Goal: Transaction & Acquisition: Obtain resource

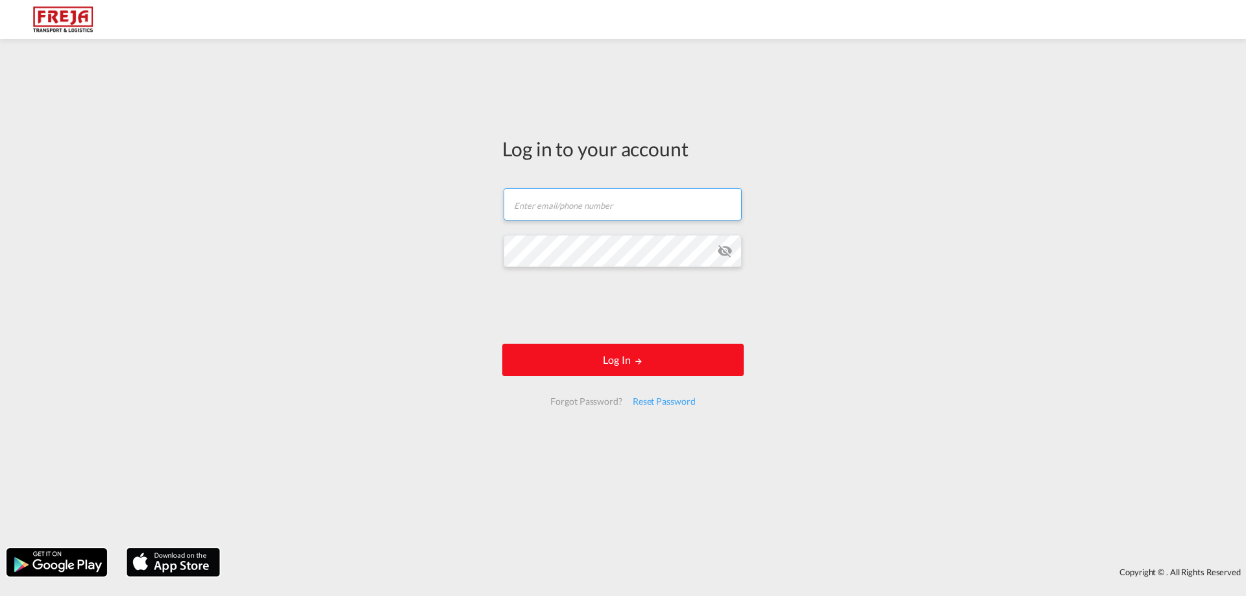
type input "[EMAIL_ADDRESS][DOMAIN_NAME]"
click at [612, 356] on button "Log In" at bounding box center [622, 360] width 241 height 32
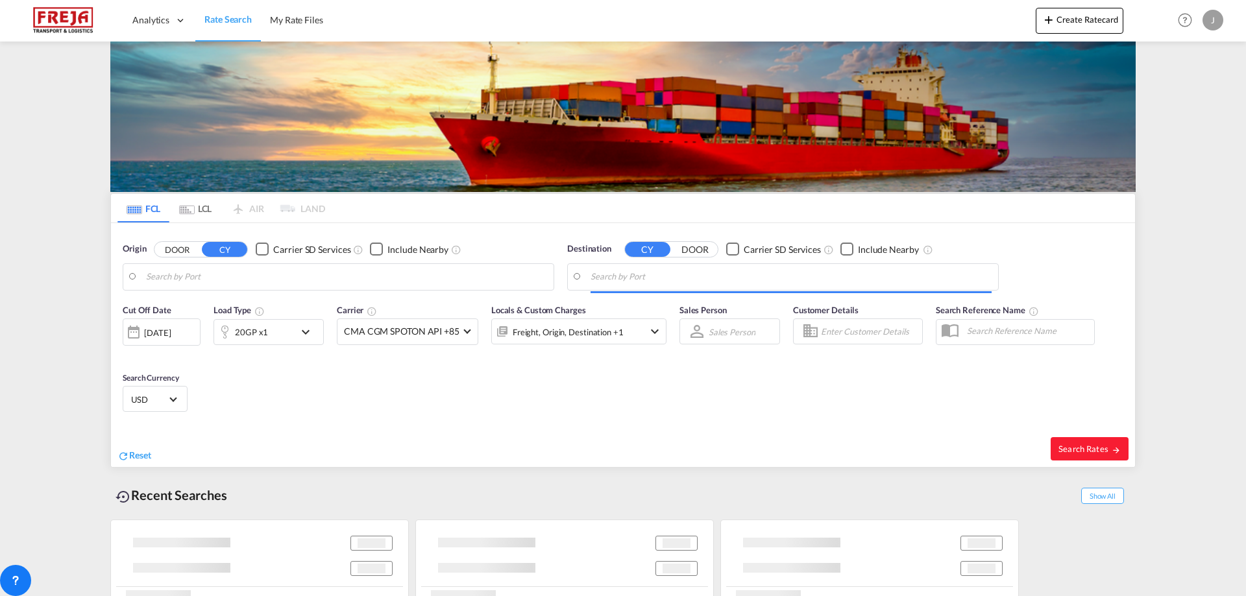
type input "[PERSON_NAME] ([PERSON_NAME]), [GEOGRAPHIC_DATA]"
type input "[GEOGRAPHIC_DATA], NOOSL"
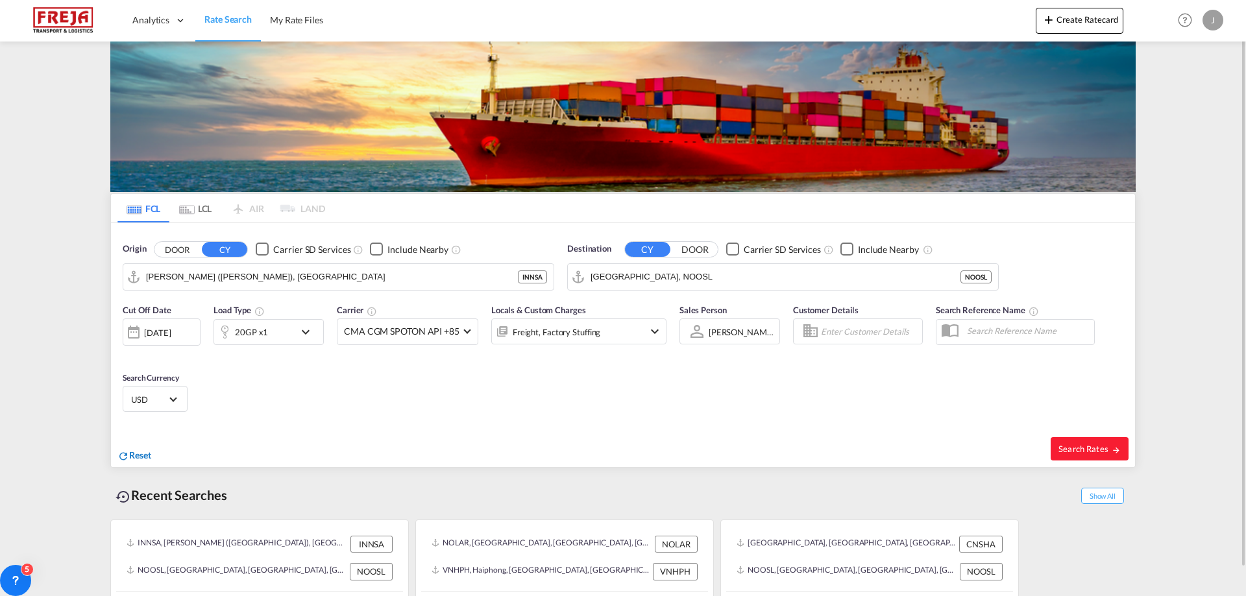
click at [151, 453] on span "Reset" at bounding box center [140, 455] width 22 height 11
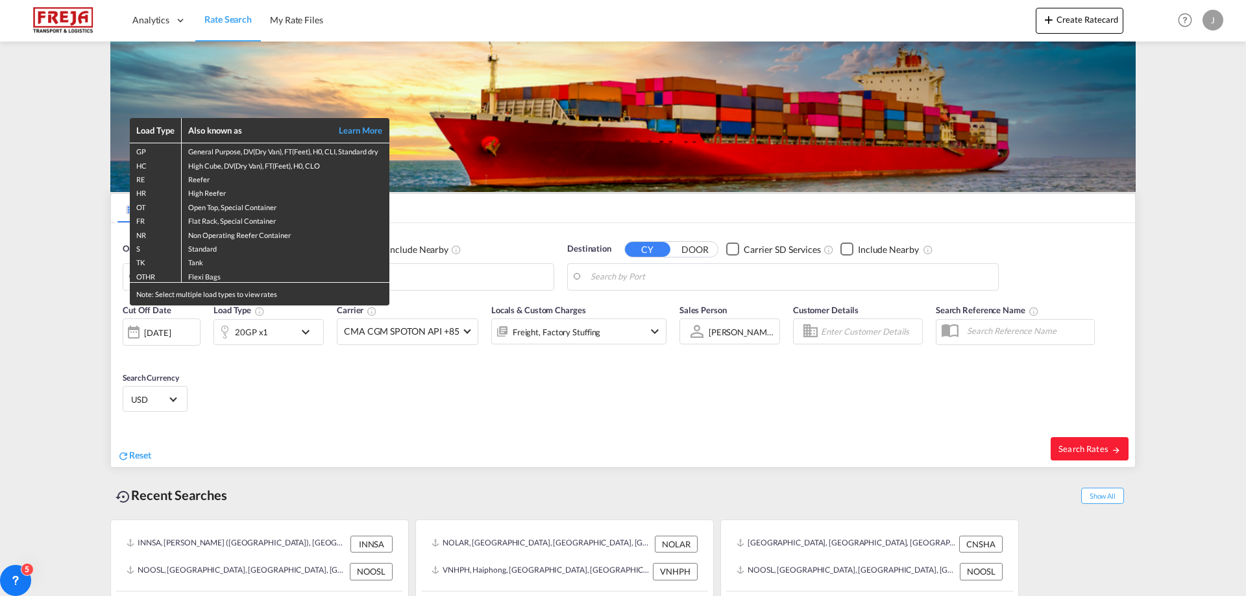
click at [280, 395] on div "Load Type Also known as Learn More GP General Purpose, DV(Dry Van), FT(Feet), H…" at bounding box center [623, 298] width 1246 height 596
click at [421, 278] on div "Load Type Also known as Learn More GP General Purpose, DV(Dry Van), FT(Feet), H…" at bounding box center [623, 298] width 1246 height 596
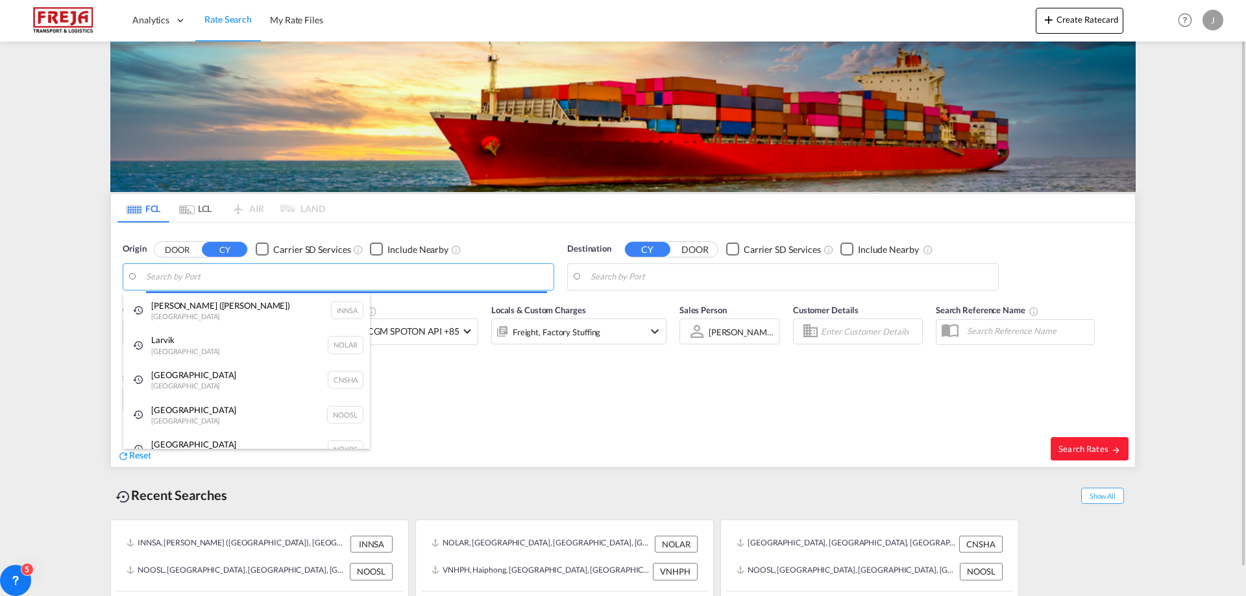
click at [215, 275] on body "Analytics Reports Dashboard Rate Search My Rate Files Analytics" at bounding box center [623, 298] width 1246 height 596
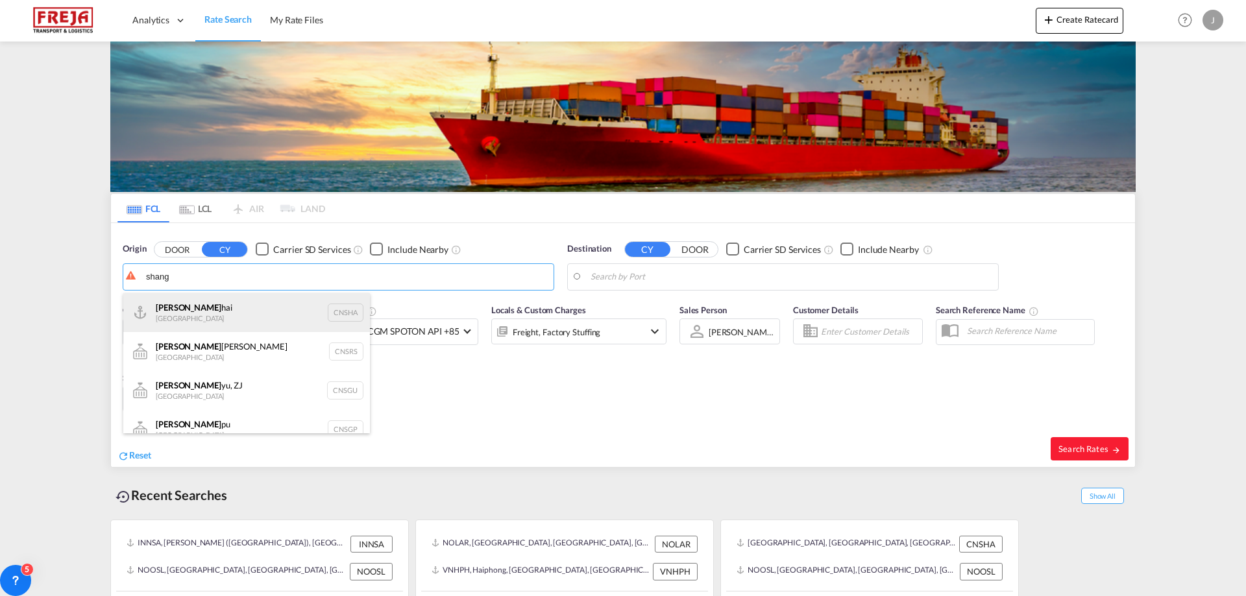
click at [217, 307] on div "Shang hai China CNSHA" at bounding box center [246, 312] width 247 height 39
type input "[GEOGRAPHIC_DATA], [GEOGRAPHIC_DATA]"
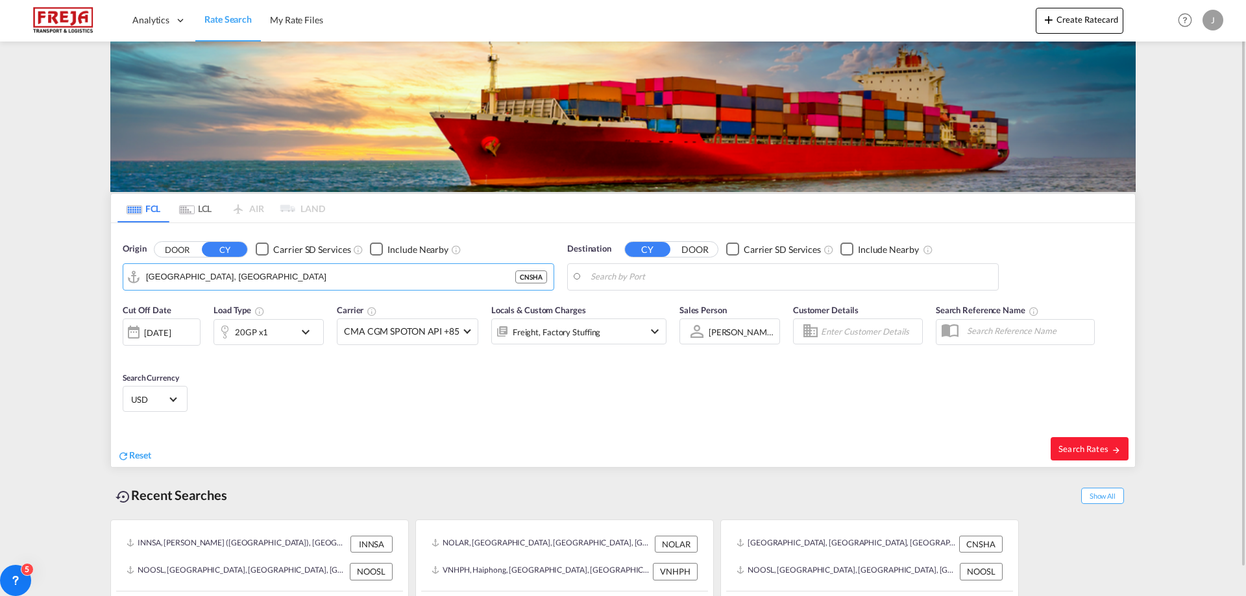
click at [742, 272] on body "Analytics Reports Dashboard Rate Search My Rate Files Analytics" at bounding box center [623, 298] width 1246 height 596
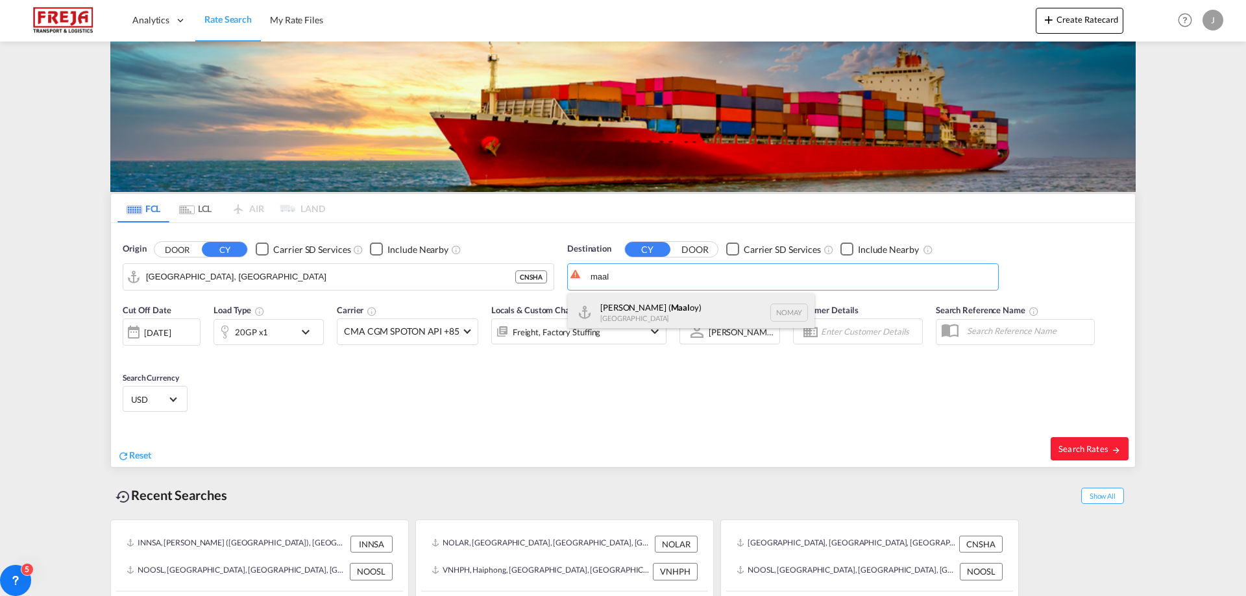
click at [632, 315] on div "[PERSON_NAME] ( Maal oy) [GEOGRAPHIC_DATA] [GEOGRAPHIC_DATA]" at bounding box center [691, 312] width 247 height 39
type input "[PERSON_NAME] (Maaloy), NOMAY"
click at [162, 335] on div "[DATE]" at bounding box center [157, 333] width 27 height 12
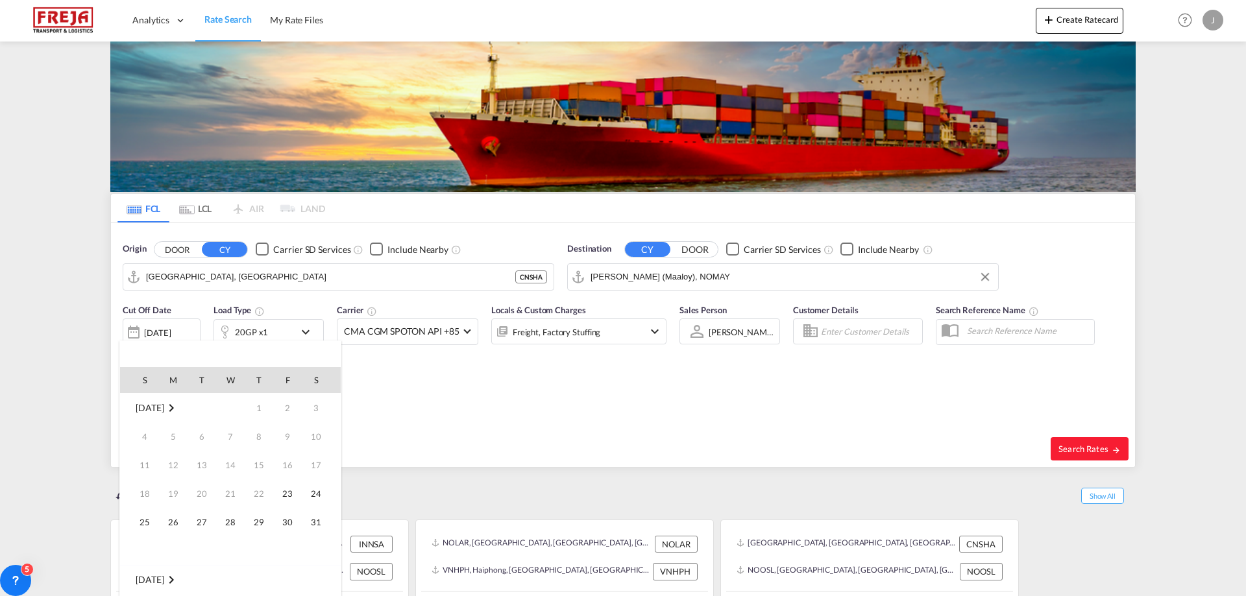
scroll to position [516, 0]
click at [234, 522] on span "27" at bounding box center [230, 523] width 26 height 26
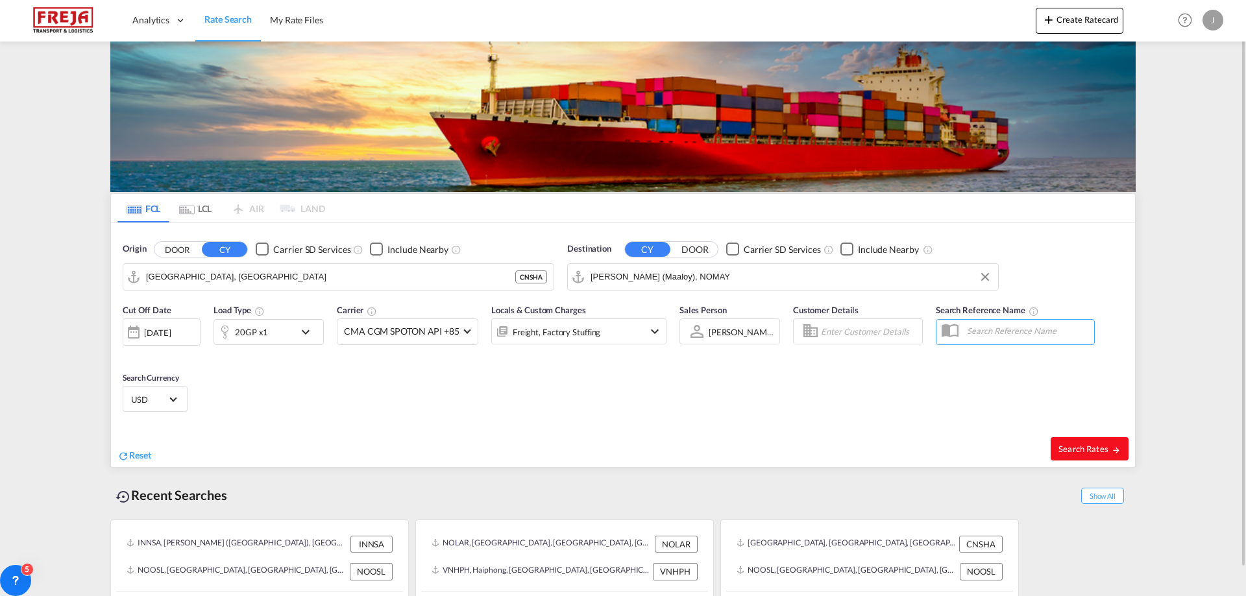
click at [1081, 446] on span "Search Rates" at bounding box center [1090, 449] width 62 height 10
type input "CNSHA to NOMAY / [DATE]"
